Goal: Task Accomplishment & Management: Complete application form

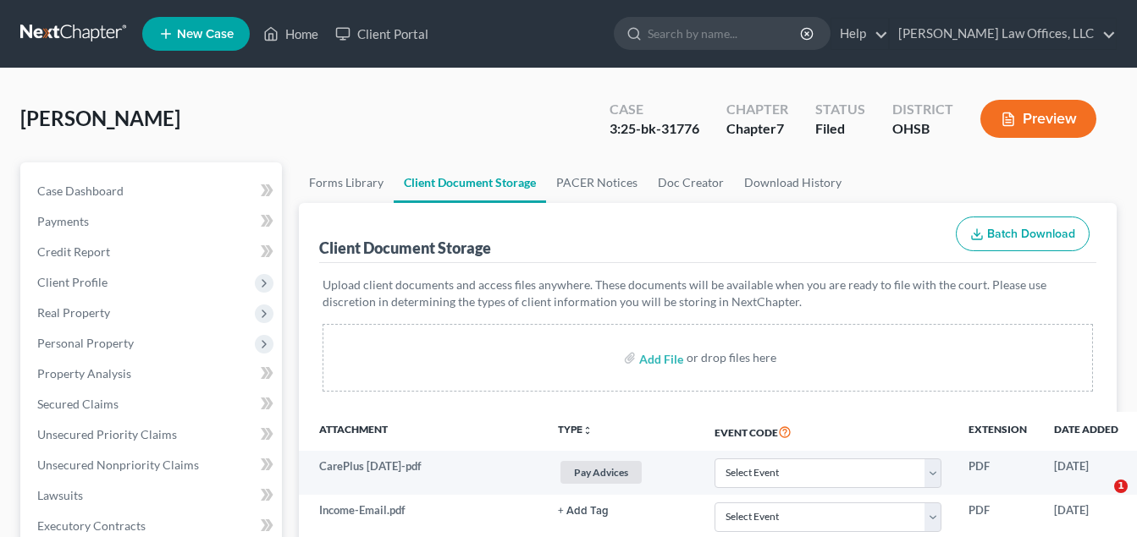
select select "7"
select select "37"
select select "53"
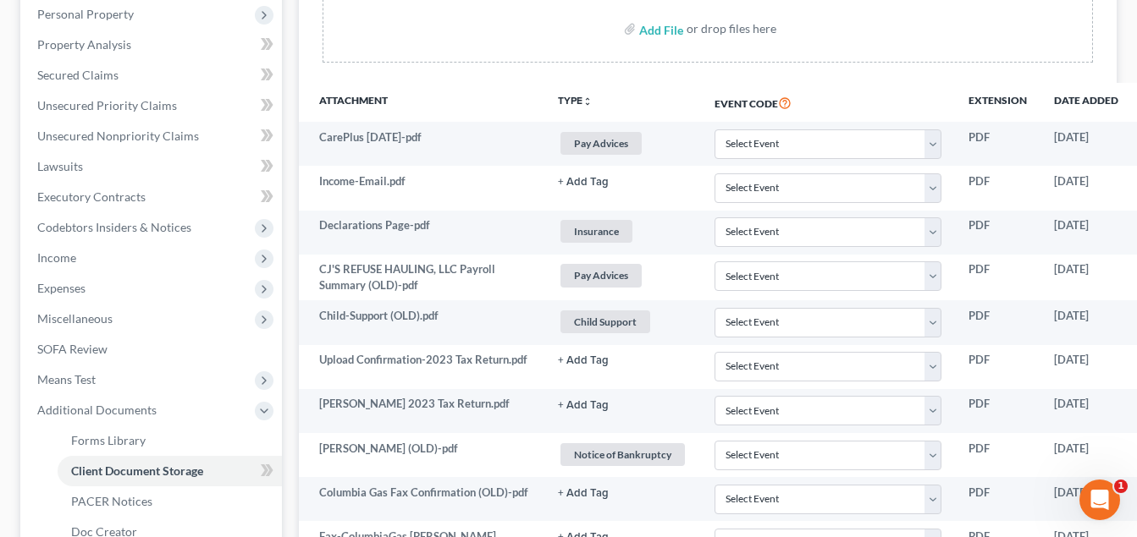
scroll to position [6, 0]
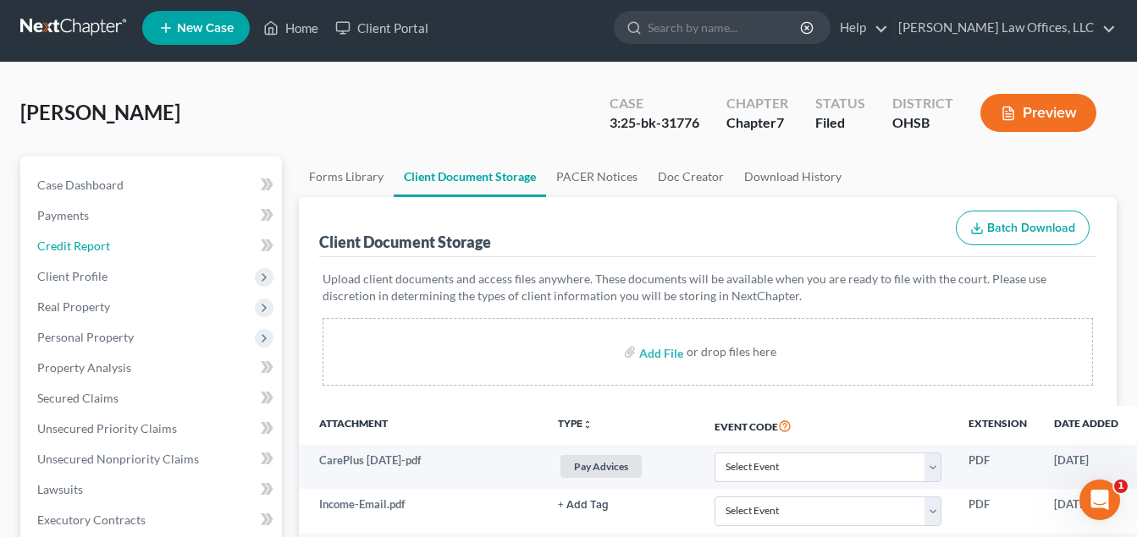
drag, startPoint x: 110, startPoint y: 245, endPoint x: 45, endPoint y: 83, distance: 174.3
click at [110, 245] on link "Credit Report" at bounding box center [153, 246] width 258 height 30
click at [104, 277] on span "Client Profile" at bounding box center [72, 276] width 70 height 14
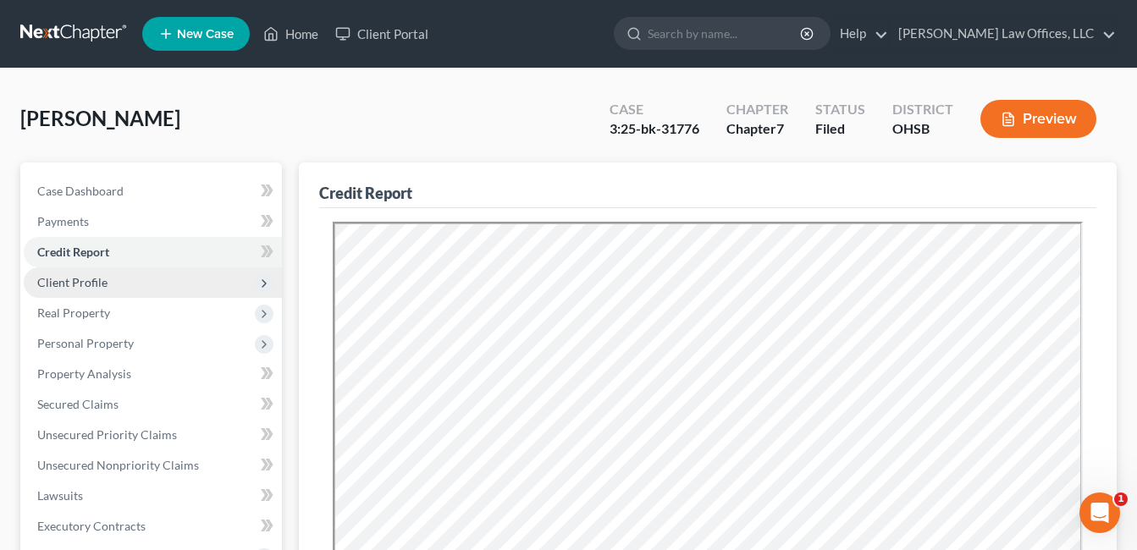
click at [119, 277] on span "Client Profile" at bounding box center [153, 282] width 258 height 30
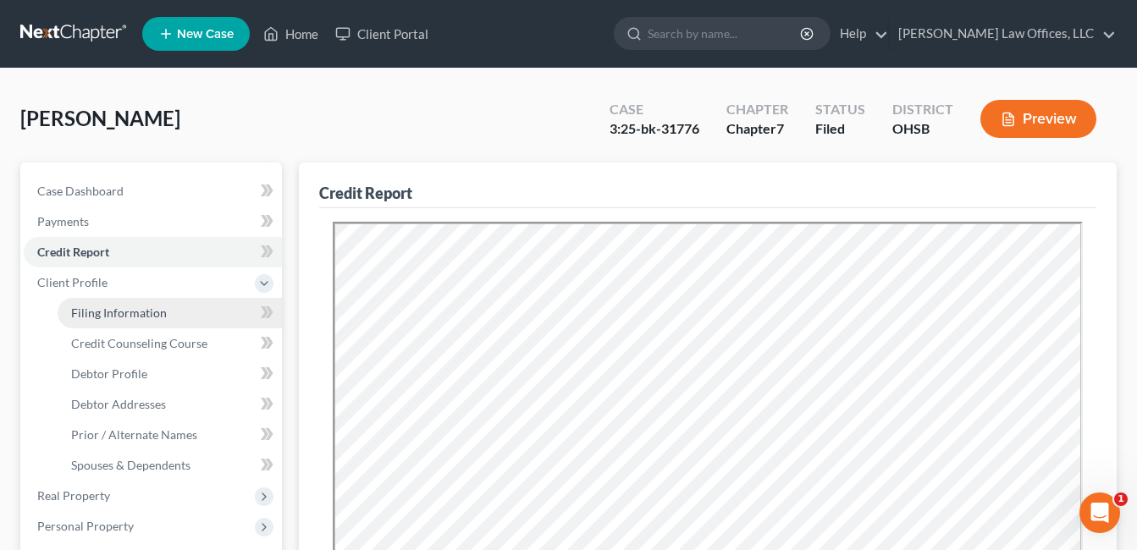
click at [126, 308] on span "Filing Information" at bounding box center [119, 313] width 96 height 14
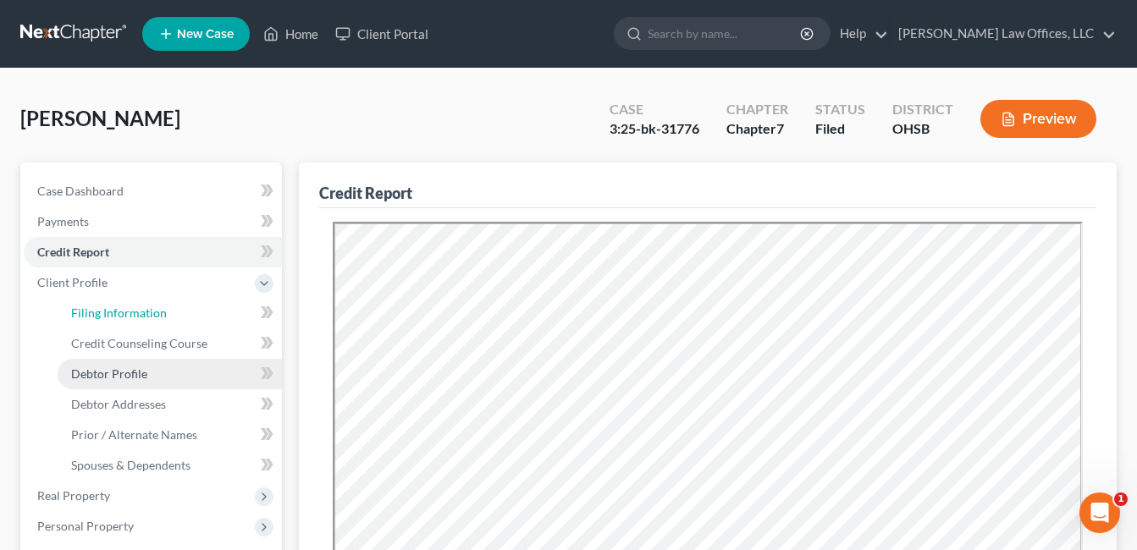
select select "1"
select select "0"
select select "62"
select select "0"
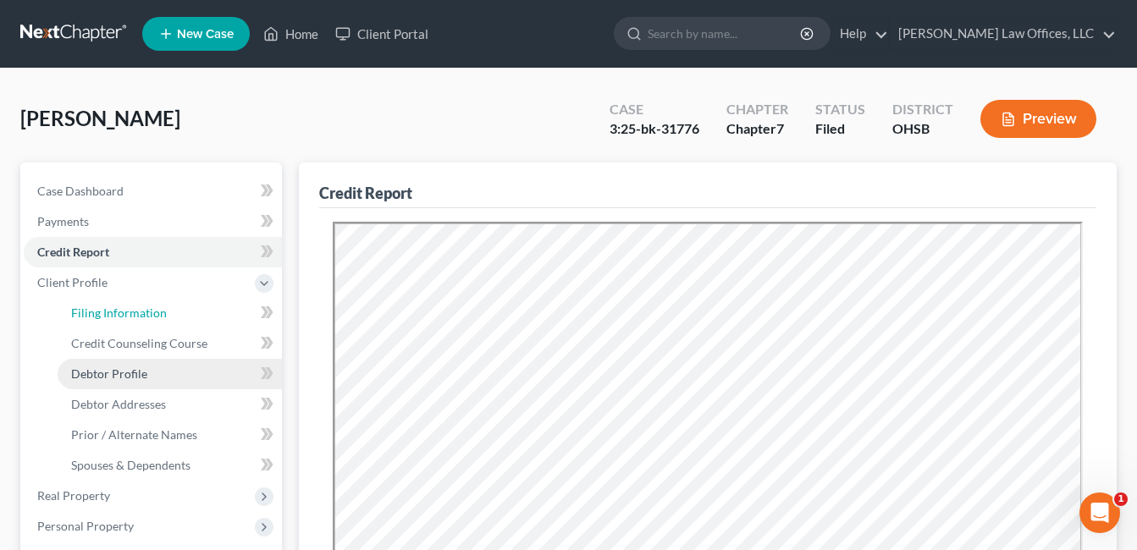
select select "0"
select select "36"
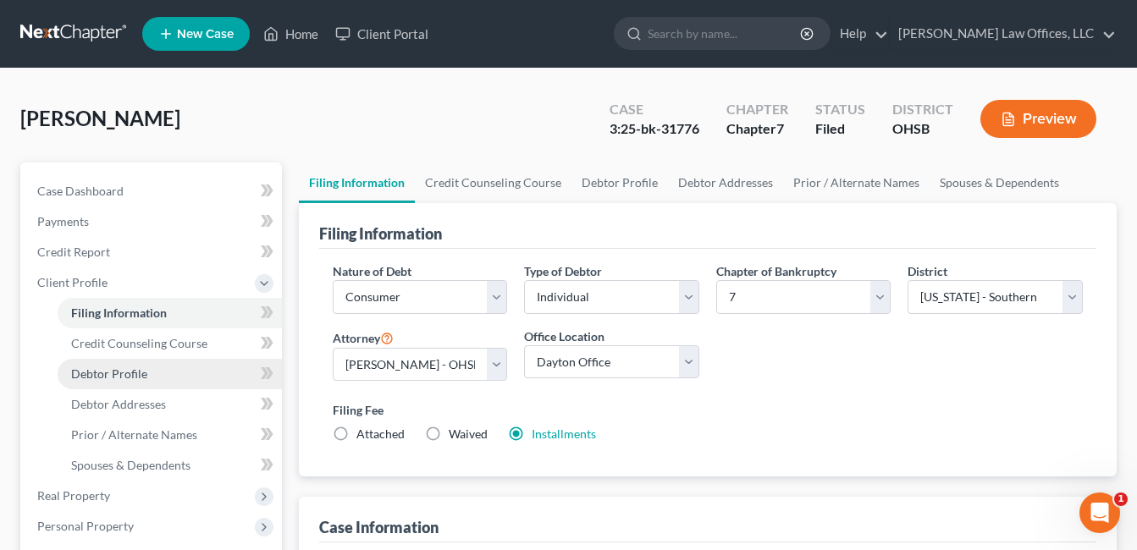
click at [118, 375] on span "Debtor Profile" at bounding box center [109, 373] width 76 height 14
select select "0"
select select "2"
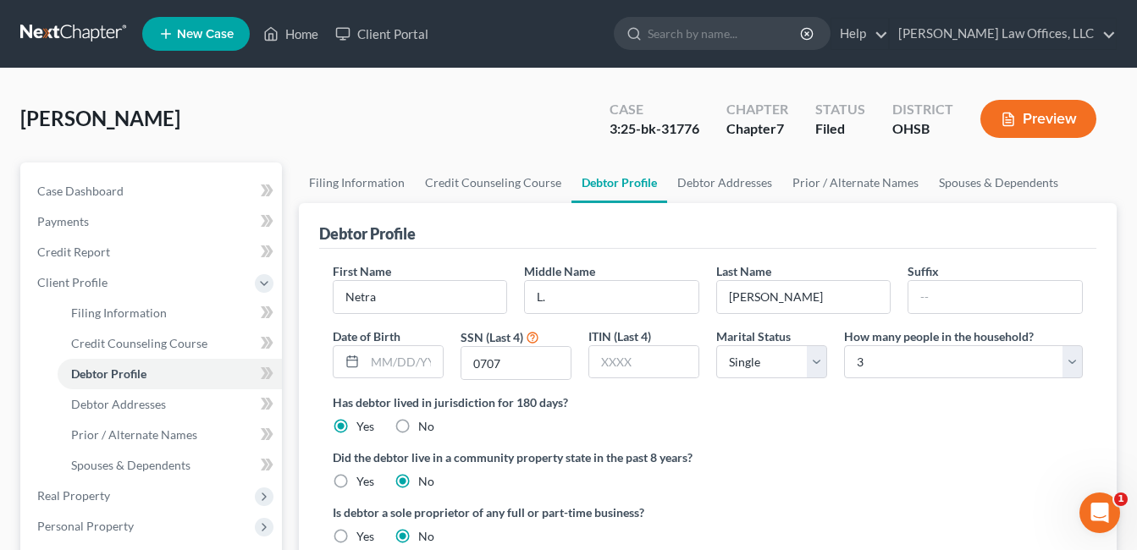
radio input "true"
click at [1068, 361] on select "Select 1 2 3 4 5 6 7 8 9 10 11 12 13 14 15 16 17 18 19 20" at bounding box center [963, 362] width 239 height 34
select select "5"
click at [844, 345] on select "Select 1 2 3 4 5 6 7 8 9 10 11 12 13 14 15 16 17 18 19 20" at bounding box center [963, 362] width 239 height 34
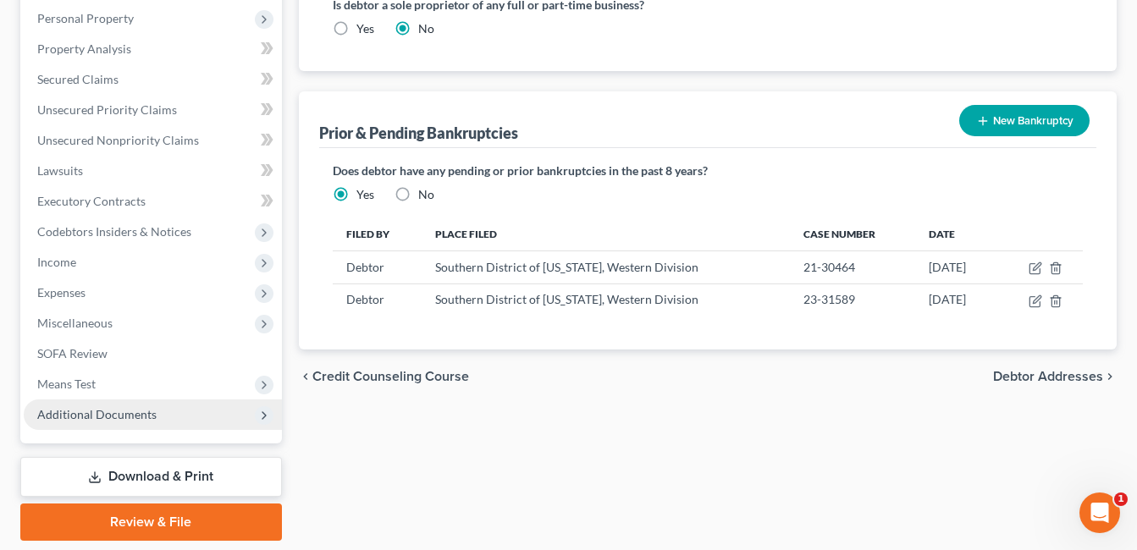
click at [121, 407] on span "Additional Documents" at bounding box center [96, 414] width 119 height 14
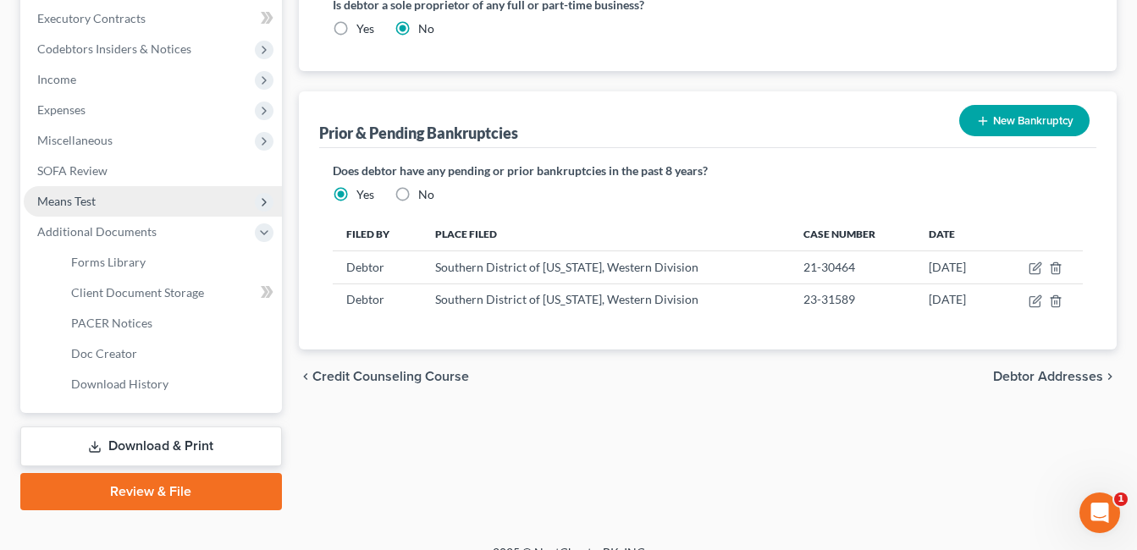
scroll to position [325, 0]
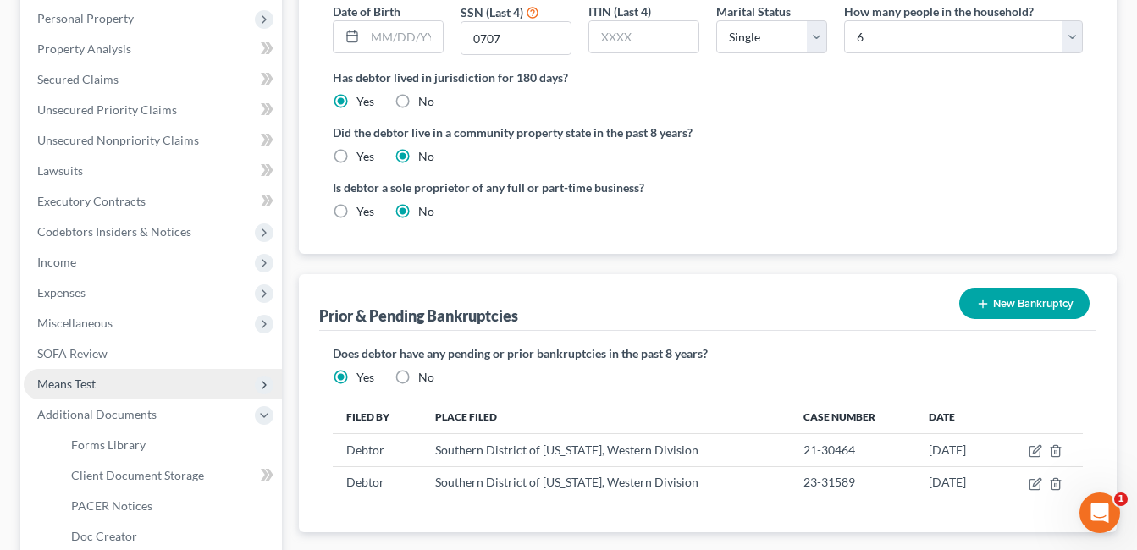
click at [119, 388] on span "Means Test" at bounding box center [153, 384] width 258 height 30
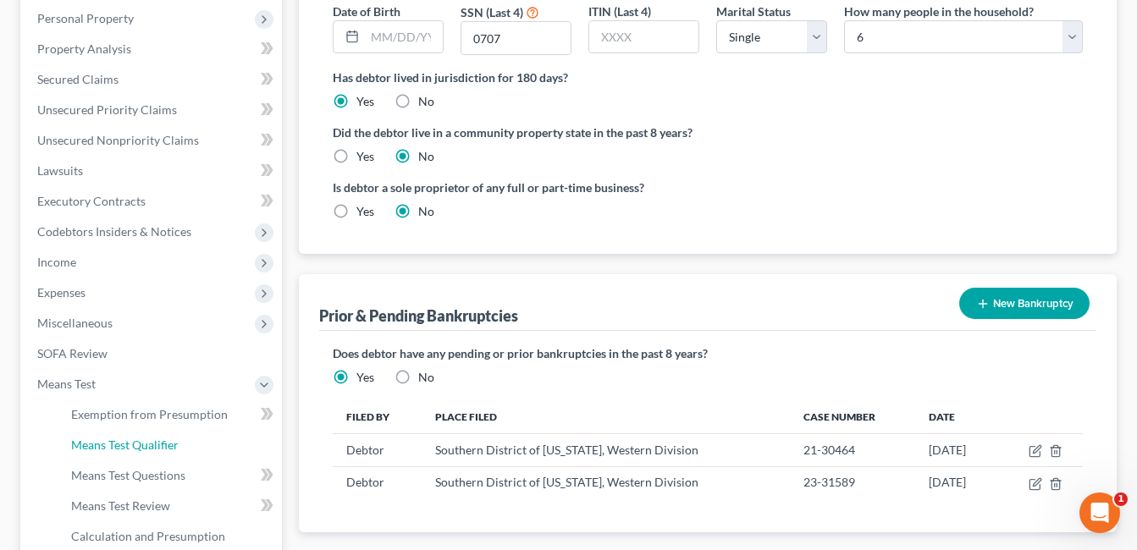
click at [139, 449] on span "Means Test Qualifier" at bounding box center [124, 445] width 107 height 14
